Goal: Task Accomplishment & Management: Manage account settings

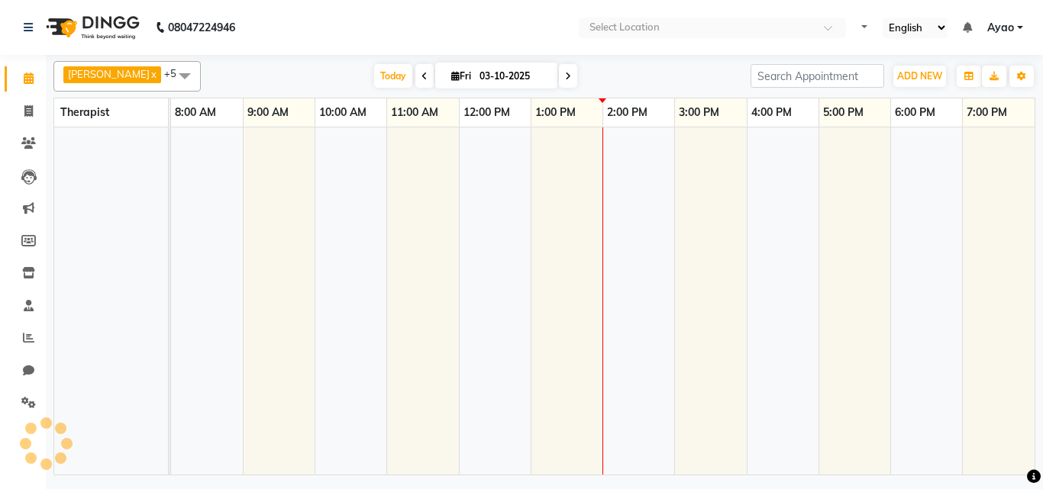
select select "en"
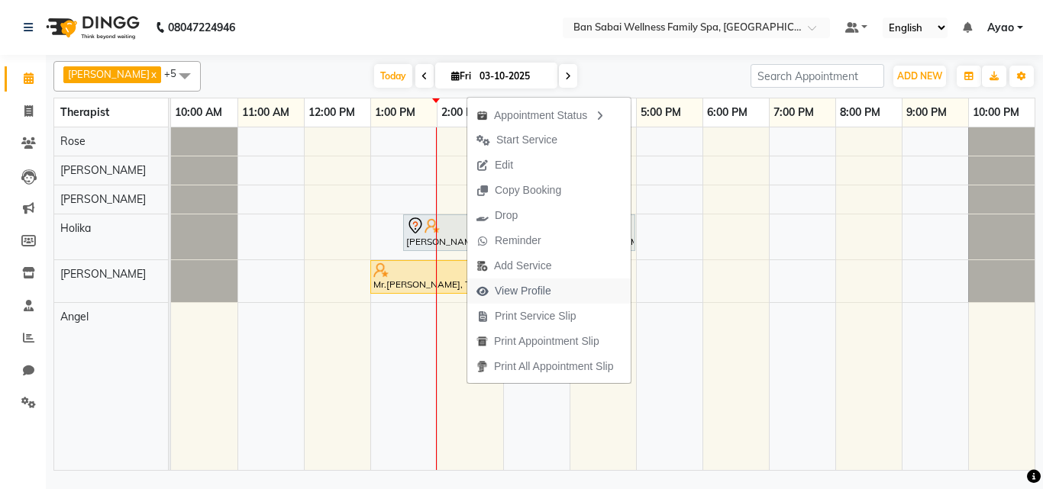
click at [541, 289] on span "View Profile" at bounding box center [523, 291] width 57 height 16
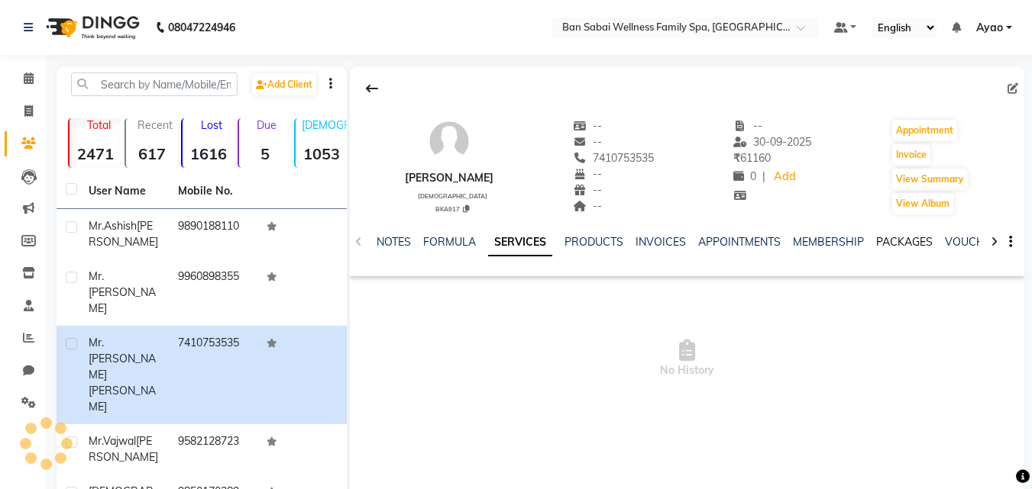
click at [889, 239] on link "PACKAGES" at bounding box center [904, 242] width 57 height 14
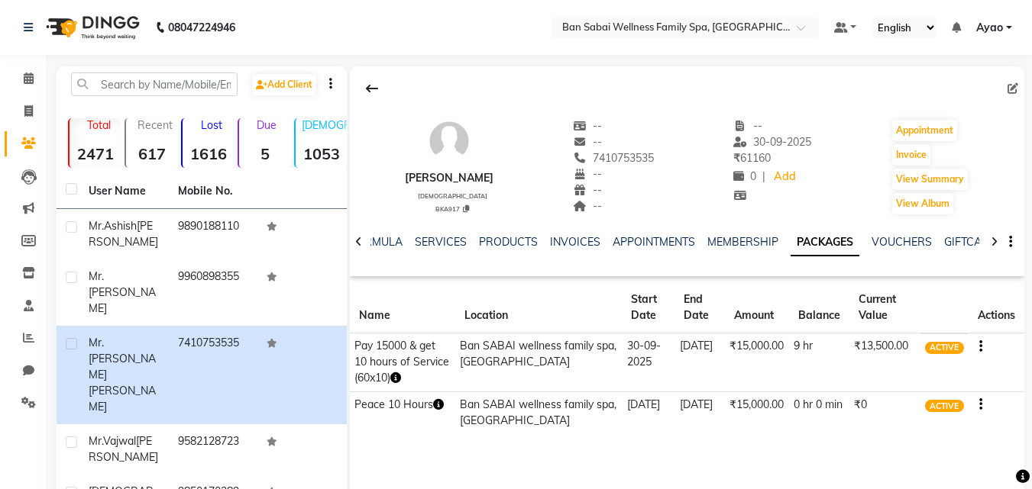
click at [1006, 28] on link "Ayao" at bounding box center [994, 28] width 36 height 16
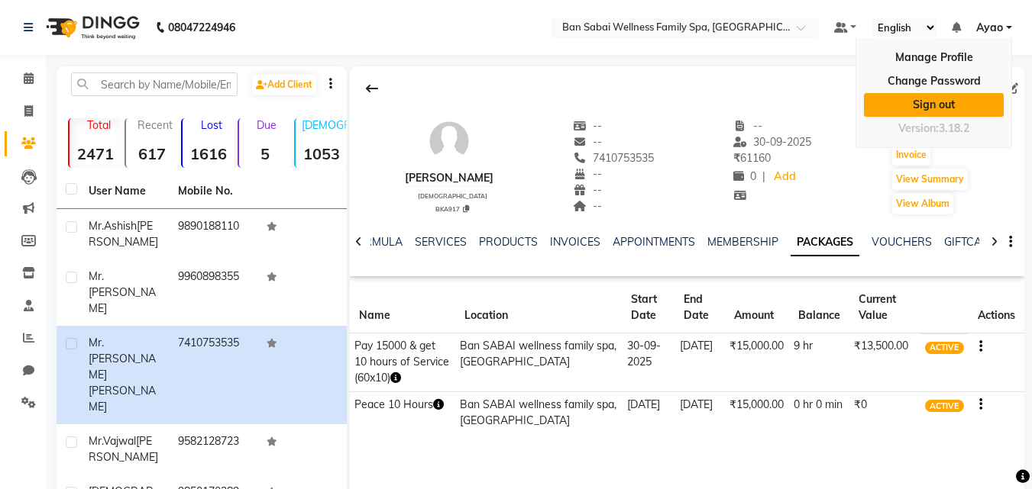
click at [932, 108] on link "Sign out" at bounding box center [934, 105] width 140 height 24
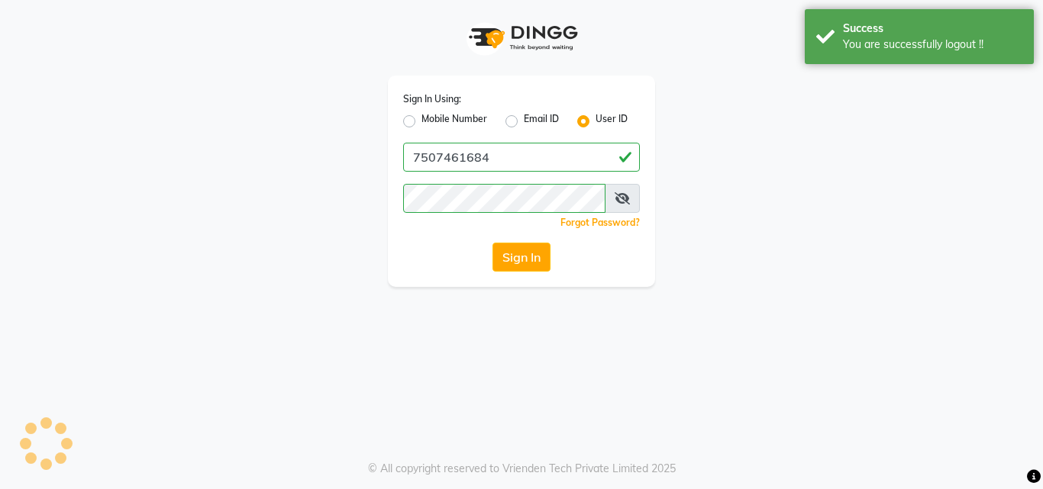
click at [468, 122] on label "Mobile Number" at bounding box center [455, 121] width 66 height 18
click at [431, 122] on input "Mobile Number" at bounding box center [427, 117] width 10 height 10
radio input "true"
radio input "false"
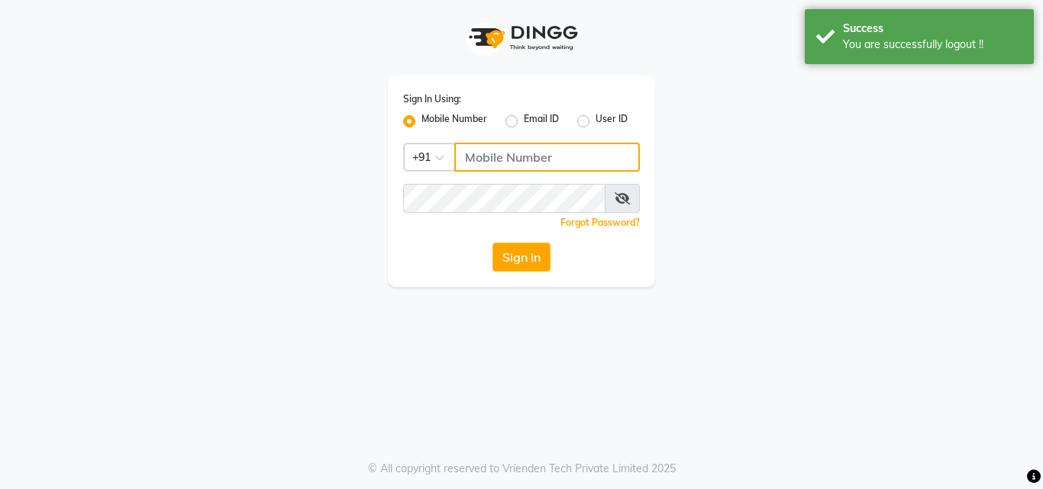
click at [543, 162] on input "Username" at bounding box center [547, 157] width 186 height 29
type input "8208652497"
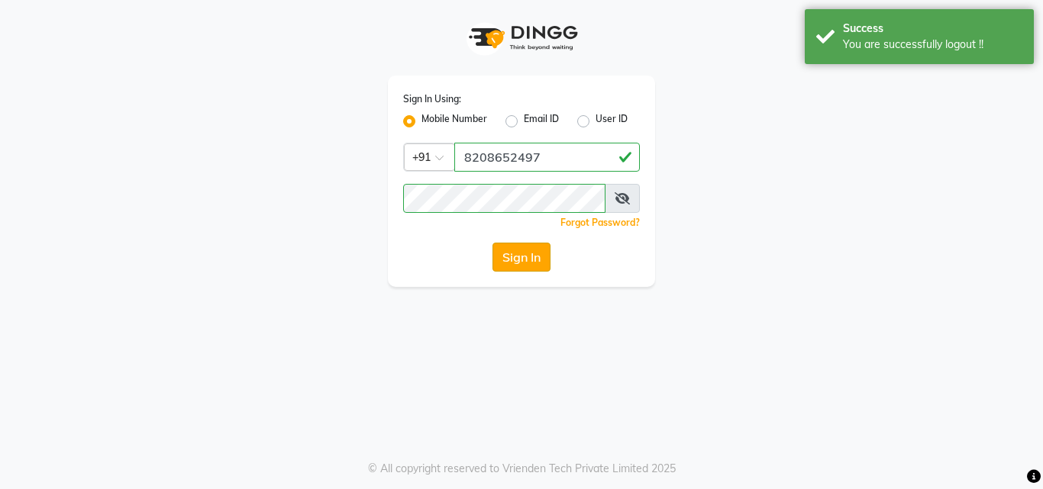
click at [535, 257] on button "Sign In" at bounding box center [522, 257] width 58 height 29
